Goal: Book appointment/travel/reservation

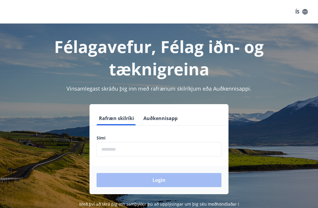
click at [114, 150] on input "phone" at bounding box center [159, 149] width 125 height 14
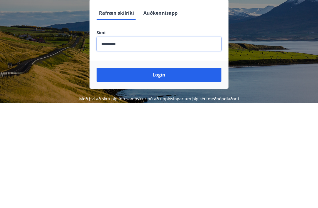
type input "********"
click at [164, 173] on button "Login" at bounding box center [159, 180] width 125 height 14
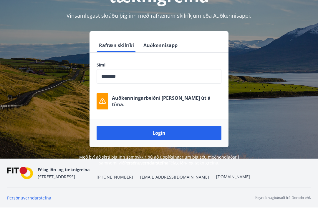
click at [160, 126] on button "Login" at bounding box center [159, 133] width 125 height 14
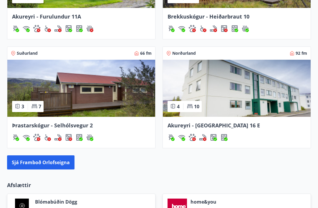
scroll to position [530, 0]
click at [42, 164] on button "Sjá framboð orlofseigna" at bounding box center [40, 163] width 67 height 14
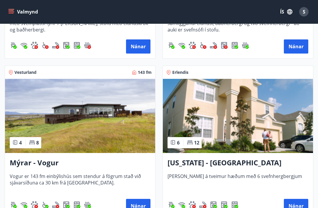
click at [97, 136] on img at bounding box center [80, 116] width 150 height 74
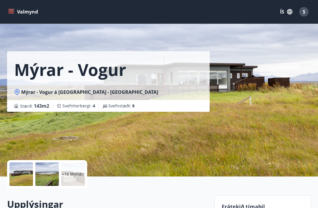
click at [74, 172] on p "+16 Myndir" at bounding box center [73, 174] width 22 height 6
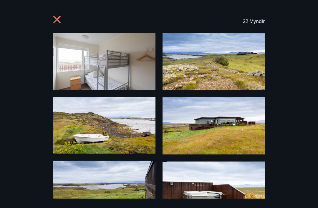
click at [133, 67] on img at bounding box center [104, 61] width 102 height 57
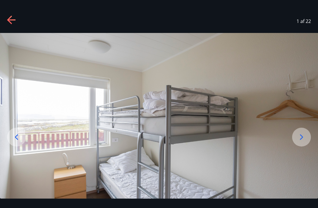
click at [299, 142] on icon at bounding box center [301, 136] width 9 height 9
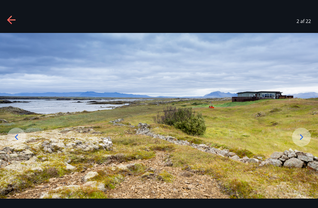
click at [304, 142] on icon at bounding box center [301, 136] width 9 height 9
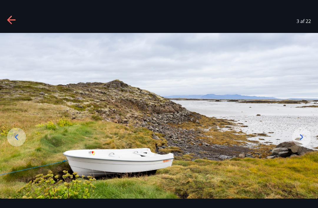
click at [301, 142] on icon at bounding box center [301, 136] width 9 height 9
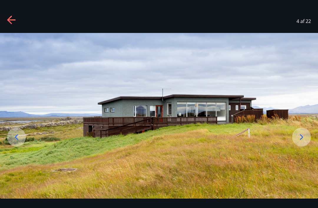
click at [301, 142] on icon at bounding box center [301, 136] width 9 height 9
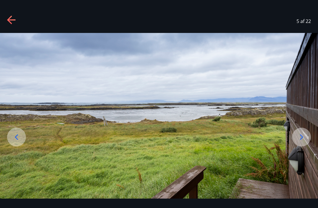
click at [304, 142] on icon at bounding box center [301, 136] width 9 height 9
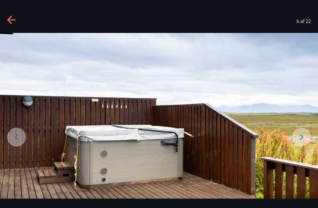
click at [303, 142] on icon at bounding box center [301, 136] width 9 height 9
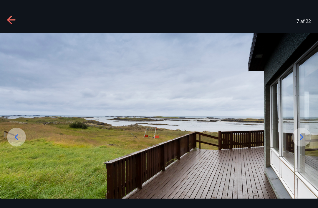
click at [304, 142] on icon at bounding box center [301, 136] width 9 height 9
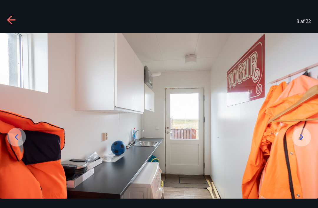
click at [299, 142] on icon at bounding box center [301, 136] width 9 height 9
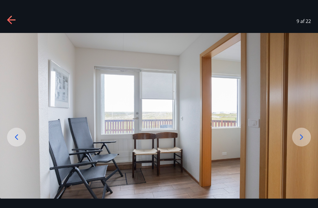
click at [303, 142] on div at bounding box center [301, 137] width 19 height 19
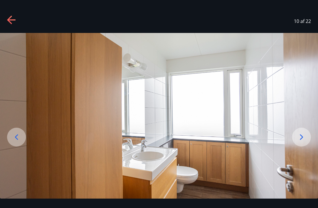
click at [301, 142] on icon at bounding box center [301, 136] width 9 height 9
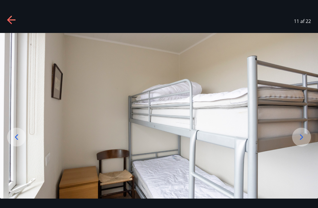
click at [304, 142] on icon at bounding box center [301, 136] width 9 height 9
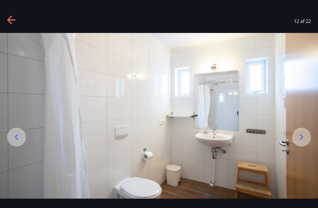
click at [302, 140] on icon at bounding box center [301, 137] width 3 height 6
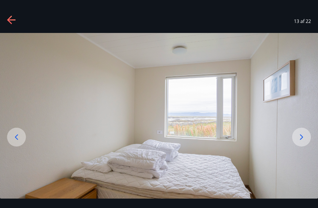
click at [303, 142] on icon at bounding box center [301, 136] width 9 height 9
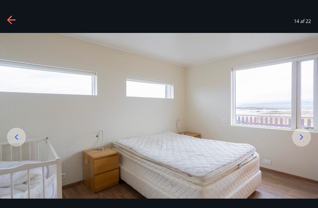
click at [301, 140] on icon at bounding box center [301, 137] width 3 height 6
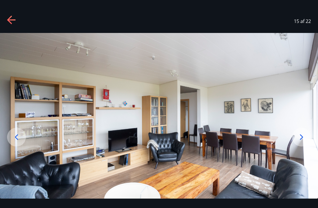
click at [303, 140] on div at bounding box center [301, 137] width 19 height 19
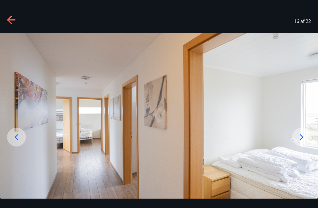
click at [302, 139] on div at bounding box center [301, 137] width 19 height 19
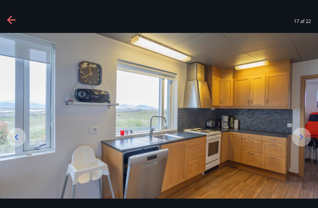
click at [299, 137] on img at bounding box center [159, 121] width 318 height 177
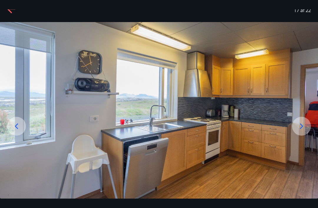
click at [303, 131] on icon at bounding box center [301, 126] width 9 height 9
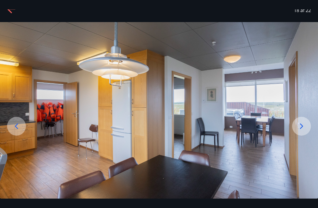
click at [304, 131] on icon at bounding box center [301, 126] width 9 height 9
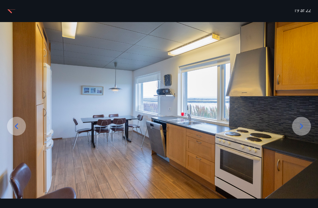
click at [300, 131] on icon at bounding box center [301, 126] width 9 height 9
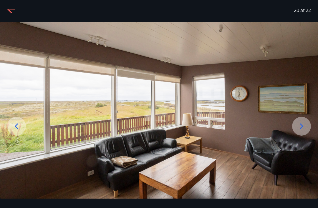
click at [302, 129] on icon at bounding box center [301, 126] width 3 height 6
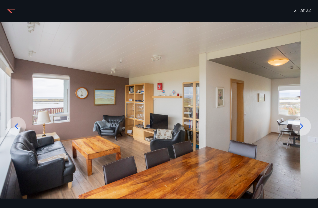
click at [301, 129] on icon at bounding box center [301, 126] width 3 height 6
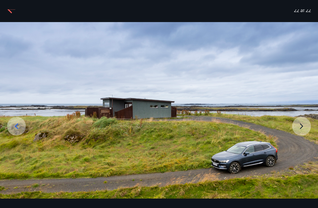
click at [302, 135] on img at bounding box center [159, 110] width 318 height 177
click at [303, 133] on img at bounding box center [159, 110] width 318 height 177
click at [301, 137] on img at bounding box center [159, 110] width 318 height 177
click at [21, 135] on div at bounding box center [16, 126] width 19 height 19
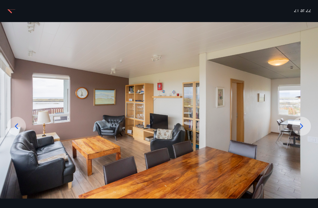
click at [301, 131] on icon at bounding box center [301, 126] width 9 height 9
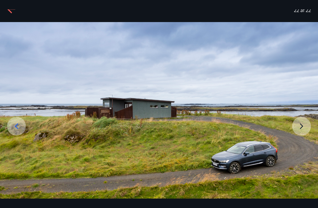
click at [301, 136] on img at bounding box center [159, 110] width 318 height 177
click at [300, 137] on img at bounding box center [159, 110] width 318 height 177
click at [299, 137] on img at bounding box center [159, 110] width 318 height 177
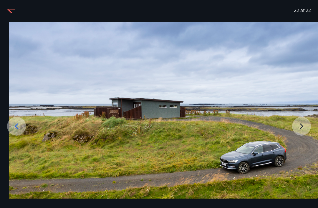
click at [301, 137] on img at bounding box center [168, 110] width 318 height 177
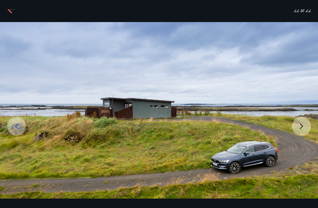
click at [24, 134] on div at bounding box center [16, 126] width 19 height 19
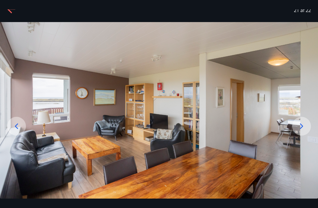
click at [17, 129] on icon at bounding box center [16, 126] width 3 height 6
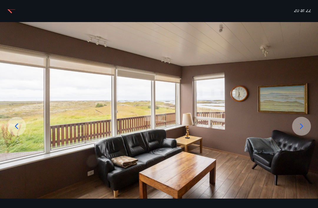
click at [21, 131] on icon at bounding box center [16, 126] width 9 height 9
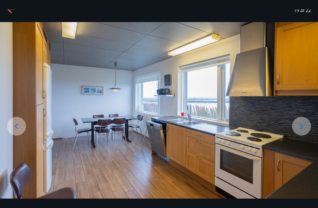
click at [31, 145] on img at bounding box center [159, 110] width 318 height 177
click at [20, 131] on icon at bounding box center [16, 126] width 9 height 9
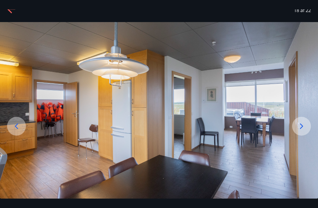
click at [21, 131] on icon at bounding box center [16, 126] width 9 height 9
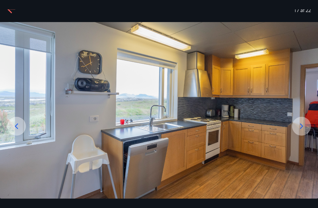
click at [27, 137] on img at bounding box center [159, 110] width 318 height 177
click at [18, 131] on icon at bounding box center [16, 126] width 9 height 9
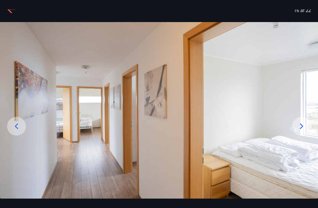
click at [16, 129] on icon at bounding box center [16, 126] width 3 height 6
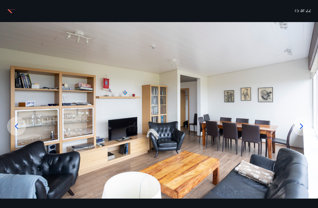
click at [21, 131] on icon at bounding box center [16, 126] width 9 height 9
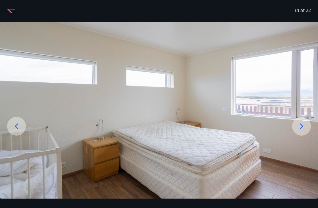
click at [21, 131] on icon at bounding box center [16, 126] width 9 height 9
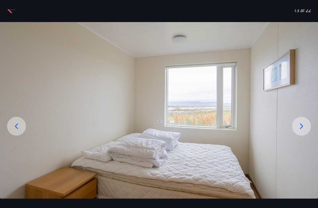
click at [18, 131] on icon at bounding box center [16, 126] width 9 height 9
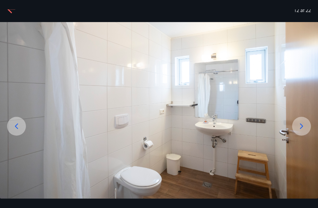
click at [20, 131] on icon at bounding box center [16, 126] width 9 height 9
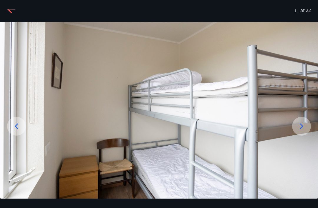
click at [19, 131] on icon at bounding box center [16, 126] width 9 height 9
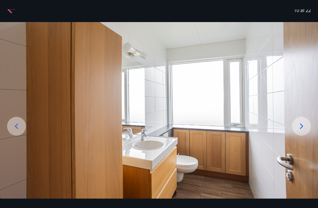
click at [20, 131] on icon at bounding box center [16, 126] width 9 height 9
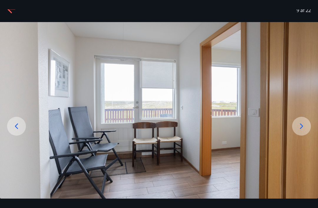
click at [19, 131] on icon at bounding box center [16, 126] width 9 height 9
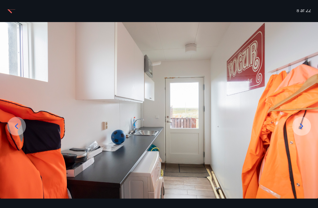
click at [21, 134] on div at bounding box center [16, 126] width 19 height 19
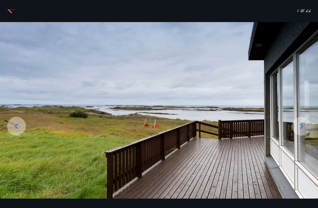
click at [306, 131] on icon at bounding box center [301, 126] width 9 height 9
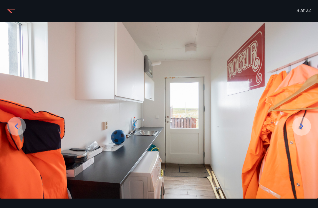
click at [21, 135] on div at bounding box center [16, 126] width 19 height 19
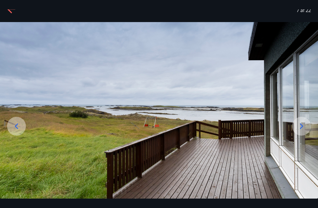
click at [21, 131] on icon at bounding box center [16, 126] width 9 height 9
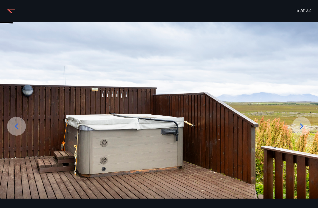
click at [22, 136] on div at bounding box center [16, 126] width 19 height 19
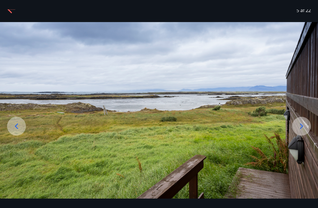
click at [26, 135] on div at bounding box center [16, 126] width 19 height 19
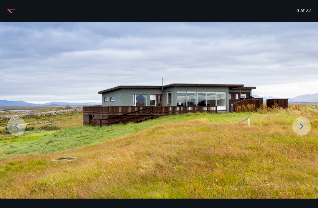
click at [21, 136] on div at bounding box center [16, 126] width 19 height 19
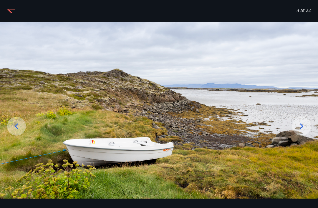
click at [22, 136] on div at bounding box center [16, 126] width 19 height 19
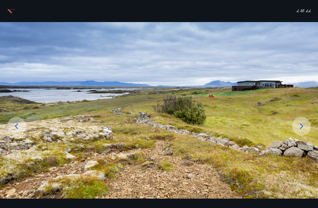
click at [21, 131] on icon at bounding box center [16, 126] width 9 height 9
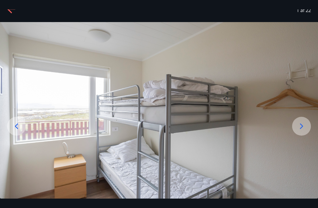
click at [20, 131] on icon at bounding box center [16, 126] width 9 height 9
click at [21, 131] on icon at bounding box center [16, 126] width 9 height 9
click at [23, 134] on div at bounding box center [16, 126] width 19 height 19
click at [18, 131] on icon at bounding box center [16, 126] width 9 height 9
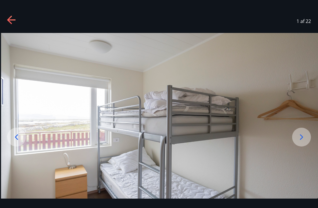
scroll to position [0, 0]
click at [302, 142] on icon at bounding box center [301, 136] width 9 height 9
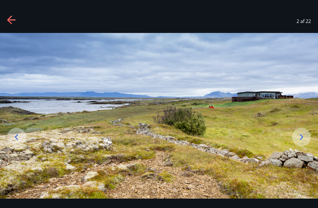
click at [298, 142] on icon at bounding box center [301, 136] width 9 height 9
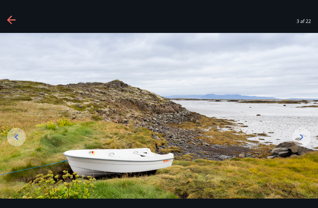
click at [301, 142] on icon at bounding box center [301, 136] width 9 height 9
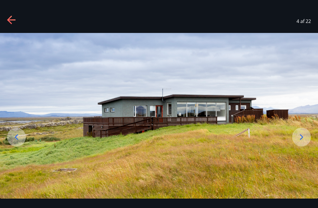
click at [300, 142] on icon at bounding box center [301, 136] width 9 height 9
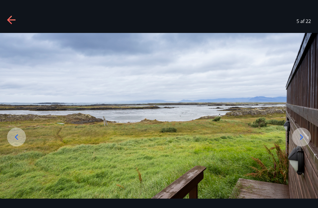
click at [301, 142] on icon at bounding box center [301, 136] width 9 height 9
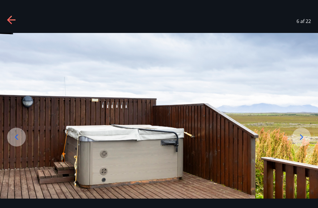
click at [301, 140] on icon at bounding box center [301, 137] width 3 height 6
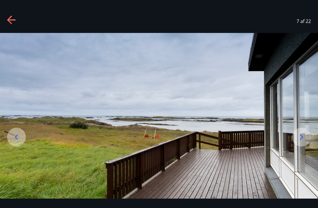
click at [301, 142] on icon at bounding box center [301, 136] width 9 height 9
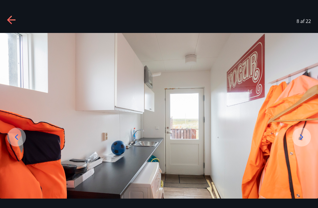
click at [302, 140] on icon at bounding box center [301, 137] width 3 height 6
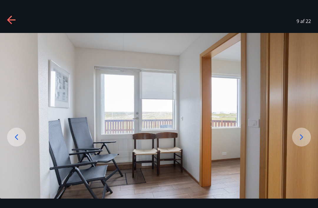
click at [303, 142] on icon at bounding box center [301, 136] width 9 height 9
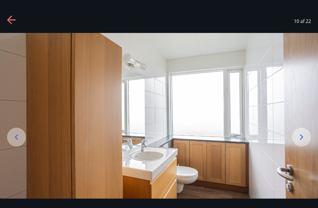
click at [304, 147] on div at bounding box center [301, 137] width 19 height 19
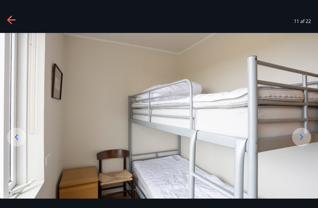
click at [304, 147] on div at bounding box center [301, 137] width 19 height 19
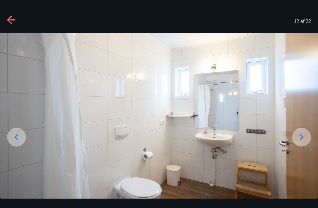
click at [301, 142] on icon at bounding box center [301, 136] width 9 height 9
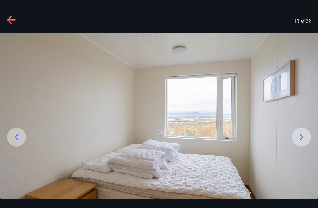
click at [301, 142] on icon at bounding box center [301, 136] width 9 height 9
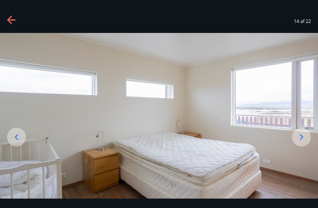
click at [302, 142] on icon at bounding box center [301, 136] width 9 height 9
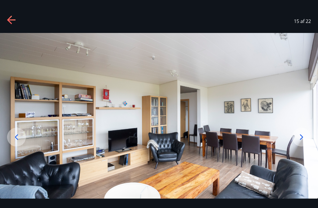
click at [301, 142] on icon at bounding box center [301, 136] width 9 height 9
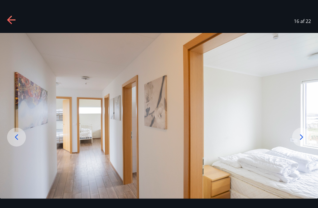
click at [298, 142] on icon at bounding box center [301, 136] width 9 height 9
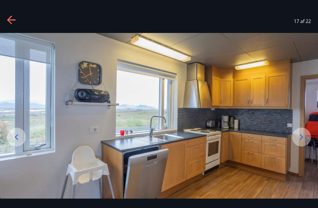
click at [300, 142] on icon at bounding box center [301, 136] width 9 height 9
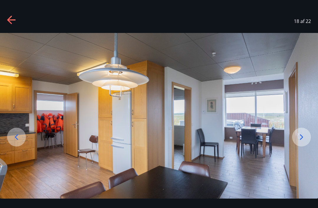
click at [301, 142] on icon at bounding box center [301, 136] width 9 height 9
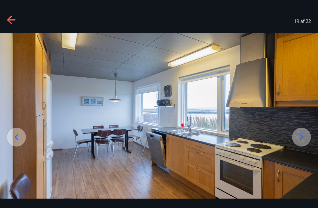
click at [300, 142] on icon at bounding box center [301, 136] width 9 height 9
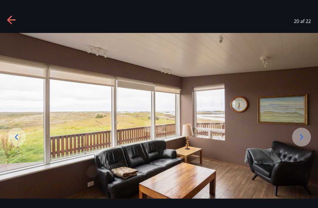
click at [301, 140] on icon at bounding box center [301, 137] width 3 height 6
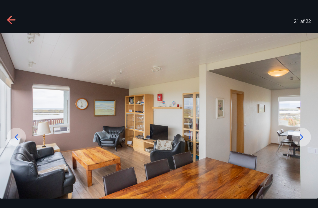
click at [14, 142] on icon at bounding box center [16, 136] width 9 height 9
